Goal: Task Accomplishment & Management: Complete application form

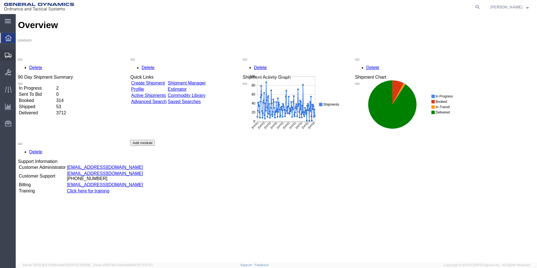
click at [0, 0] on span "Create Shipment" at bounding box center [0, 0] width 0 height 0
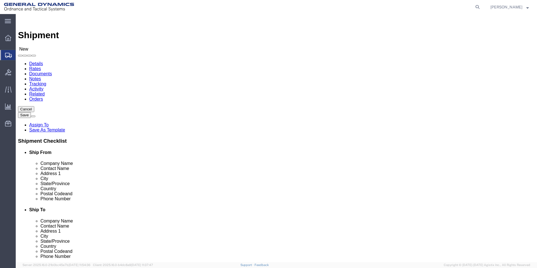
select select
click div "Location My Profile Location GD-OTS [GEOGRAPHIC_DATA] (Commerce) GD-OTS [GEOGRA…"
select select "MYPROFILE"
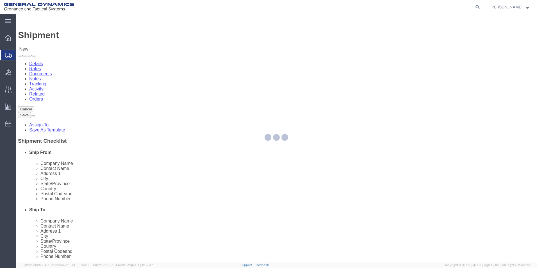
select select "AL"
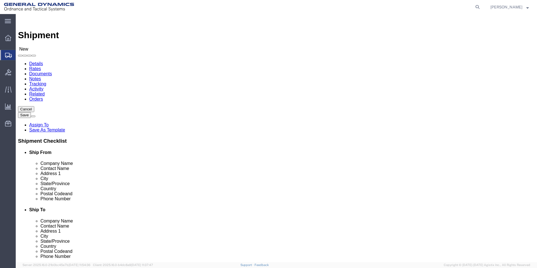
click input "text"
type input "U"
type input "ULI"
click p "- ULINE - (Returns) [STREET_ADDRESS]"
select select "IL"
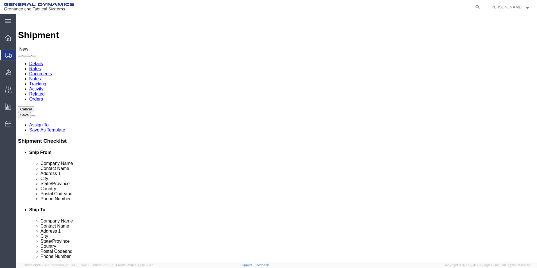
type input "ULINE"
click input "text"
type input "[EMAIL_ADDRESS][PERSON_NAME][DOMAIN_NAME]"
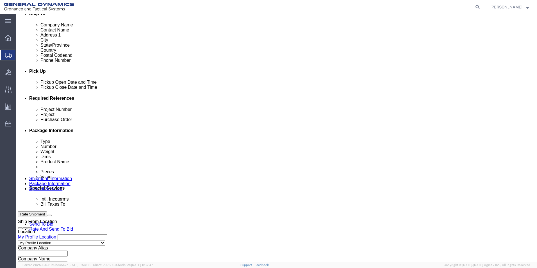
scroll to position [196, 0]
click input "text"
type input "555000"
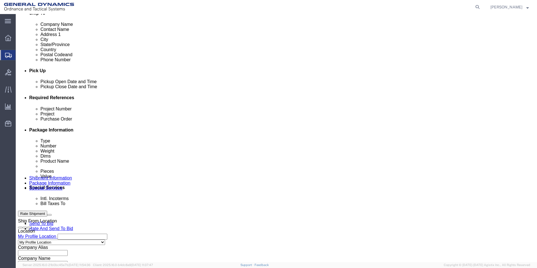
click select "Select Air Less than Truckload Multi-Leg Ocean Freight Rail Small Parcel Truckl…"
select select "SMAL"
click select "Select Air Less than Truckload Multi-Leg Ocean Freight Rail Small Parcel Truckl…"
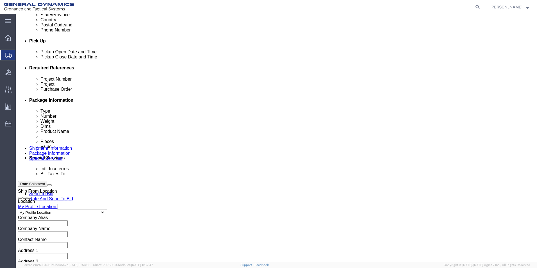
scroll to position [234, 0]
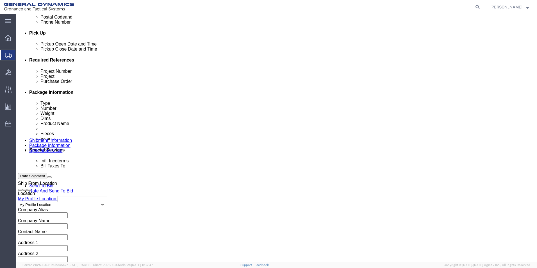
click button "Continue"
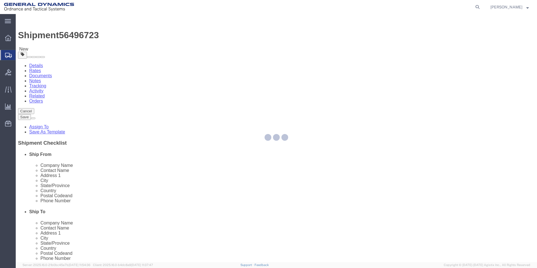
select select "YRPK"
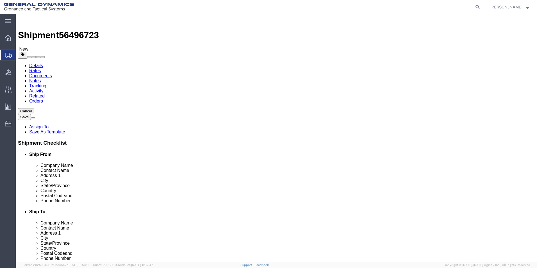
click input "text"
type input "24"
type input "17"
type input "12"
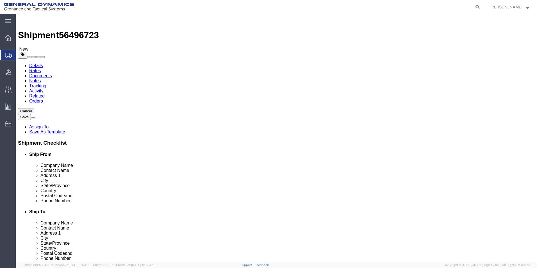
type input "25"
click link "Add Content"
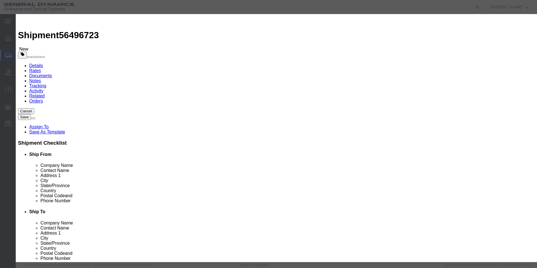
click input "text"
type input "DISH AND POLY SEALS"
click input "0"
drag, startPoint x: 169, startPoint y: 54, endPoint x: 163, endPoint y: 54, distance: 6.5
click input "0"
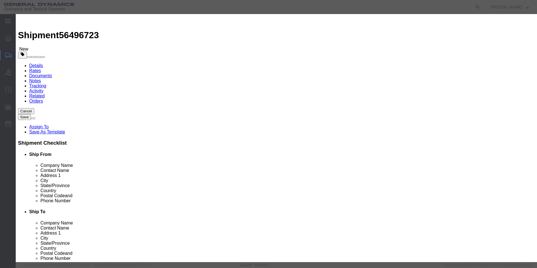
type input "3"
type input "1"
click button "Save & Close"
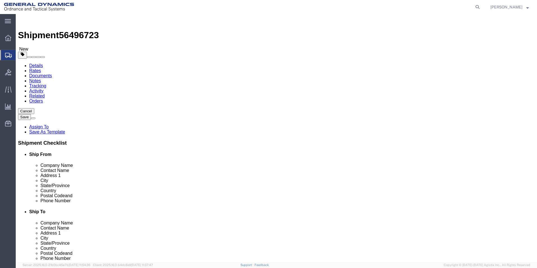
click button "Rate Shipment"
